Goal: Check status

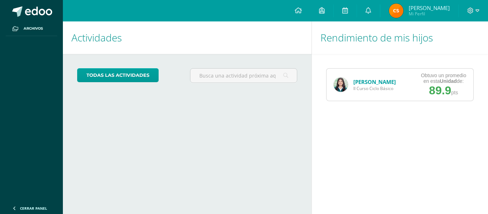
click at [353, 78] on link "[PERSON_NAME]" at bounding box center [374, 81] width 43 height 7
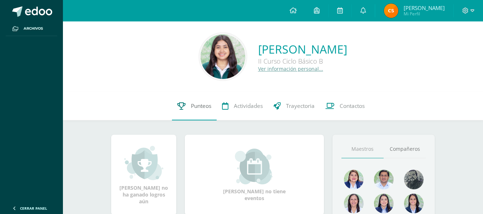
click at [179, 109] on icon at bounding box center [181, 106] width 8 height 8
